Goal: Check status: Check status

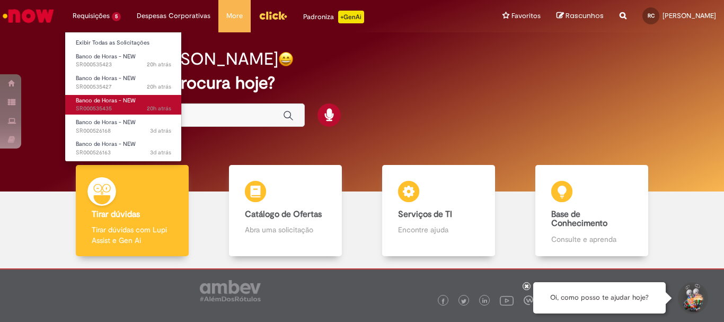
click at [117, 96] on span "Banco de Horas - NEW" at bounding box center [106, 100] width 60 height 8
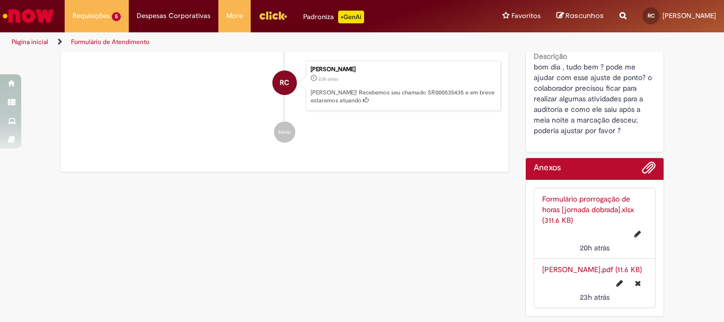
scroll to position [583, 0]
click at [644, 162] on span "Adicionar anexos" at bounding box center [648, 168] width 13 height 13
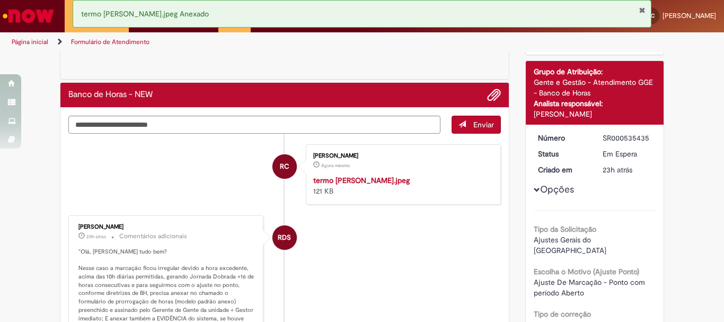
scroll to position [0, 0]
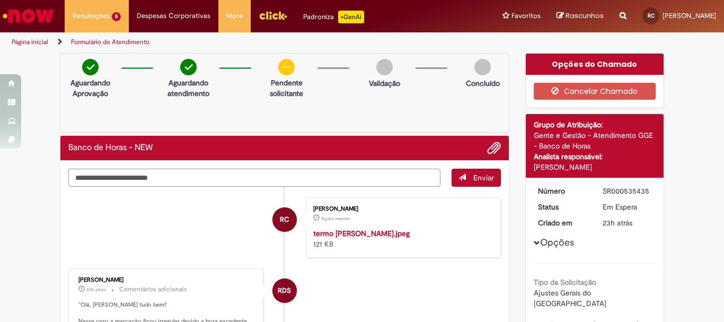
click at [221, 170] on textarea "Digite sua mensagem aqui..." at bounding box center [254, 178] width 372 height 18
type textarea "*"
type textarea "**********"
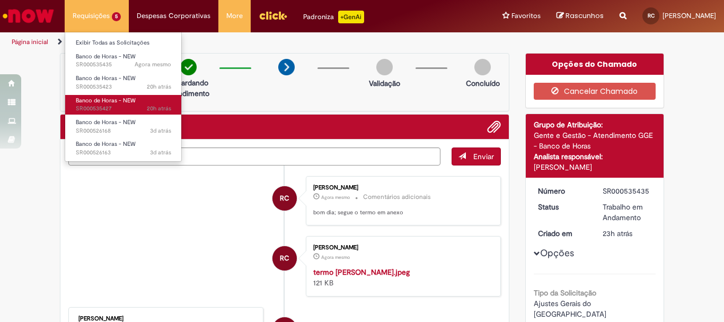
click at [126, 102] on span "Banco de Horas - NEW" at bounding box center [106, 100] width 60 height 8
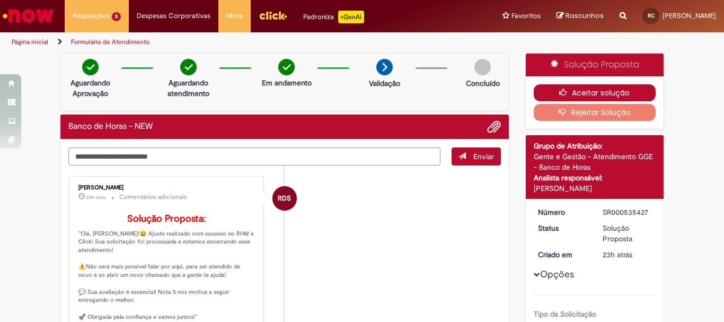
click at [567, 91] on icon "button" at bounding box center [565, 92] width 13 height 7
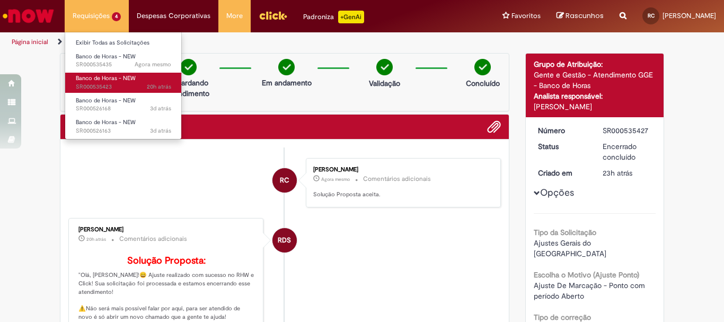
click at [128, 76] on span "Banco de Horas - NEW" at bounding box center [106, 78] width 60 height 8
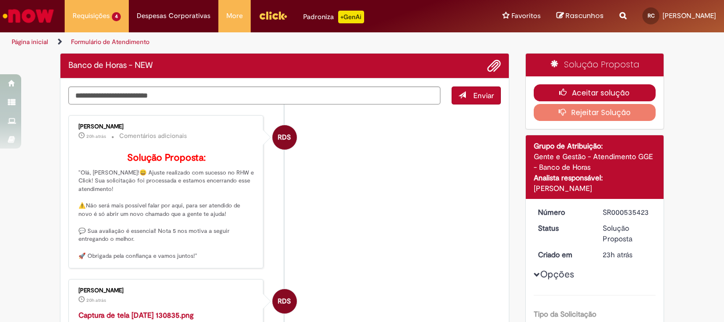
click at [586, 93] on button "Aceitar solução" at bounding box center [595, 92] width 122 height 17
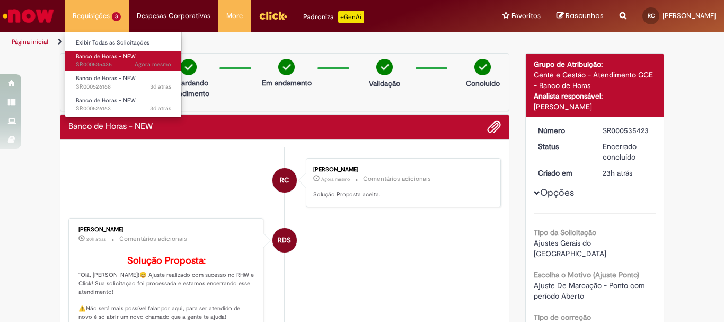
click at [100, 61] on span "Agora mesmo Agora mesmo SR000535435" at bounding box center [123, 64] width 95 height 8
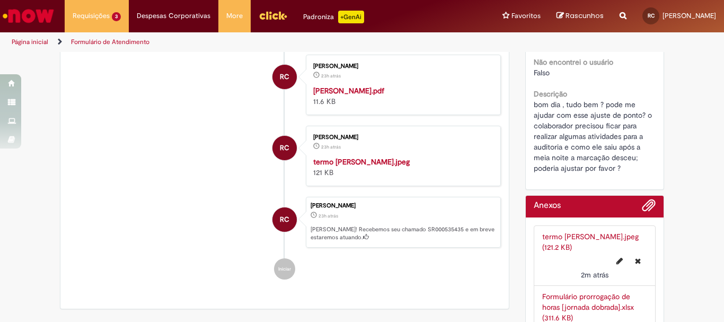
scroll to position [538, 0]
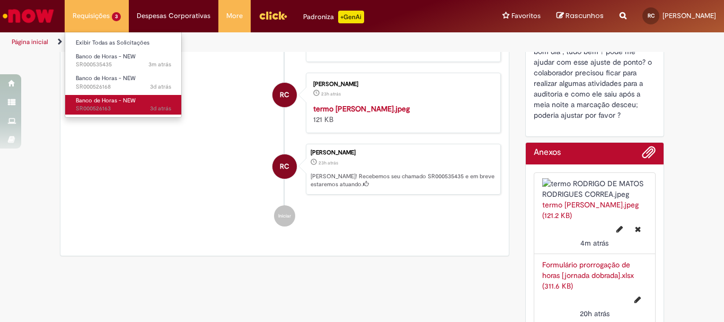
click at [126, 99] on span "Banco de Horas - NEW" at bounding box center [106, 100] width 60 height 8
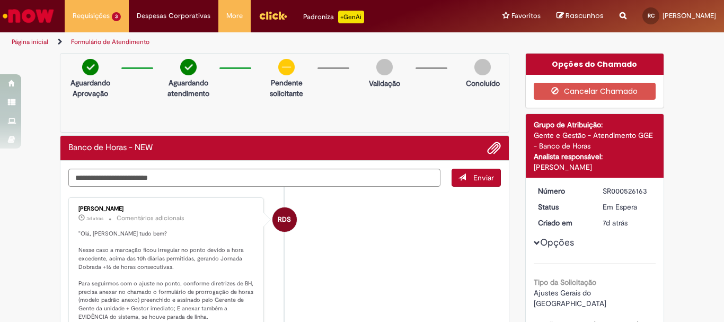
click at [254, 121] on div "Aguardando Aprovação Aguardando atendimento Clique para exibir Pendente solicit…" at bounding box center [284, 92] width 449 height 79
click at [437, 215] on li "RDS [PERSON_NAME] 3d atrás 3 dias atrás Comentários adicionais "Olá, Rayna tudo…" at bounding box center [284, 271] width 432 height 149
click at [402, 232] on li "RDS [PERSON_NAME] 3d atrás 3 dias atrás Comentários adicionais "Olá, Rayna tudo…" at bounding box center [284, 271] width 432 height 149
